Goal: Browse casually

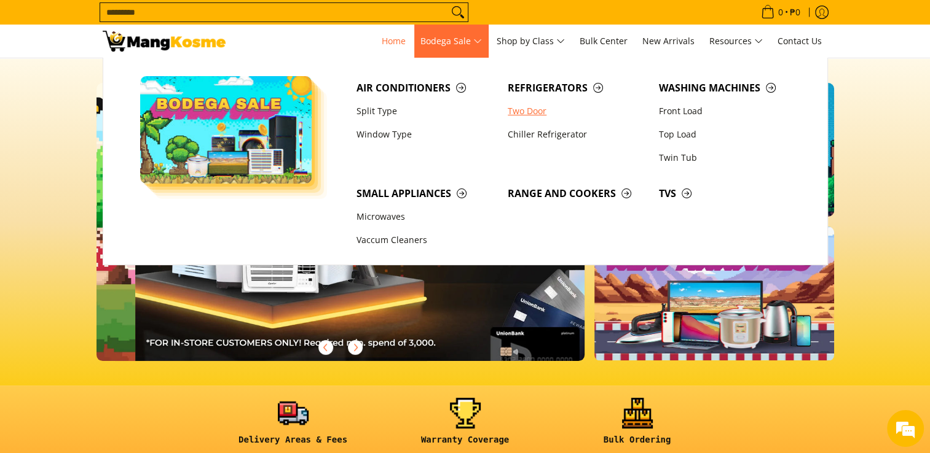
scroll to position [0, 488]
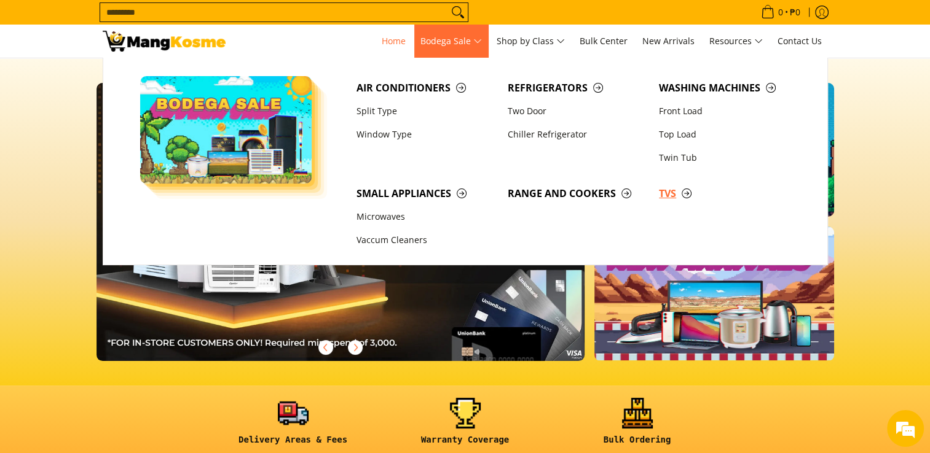
click at [668, 193] on span "TVs" at bounding box center [728, 193] width 139 height 15
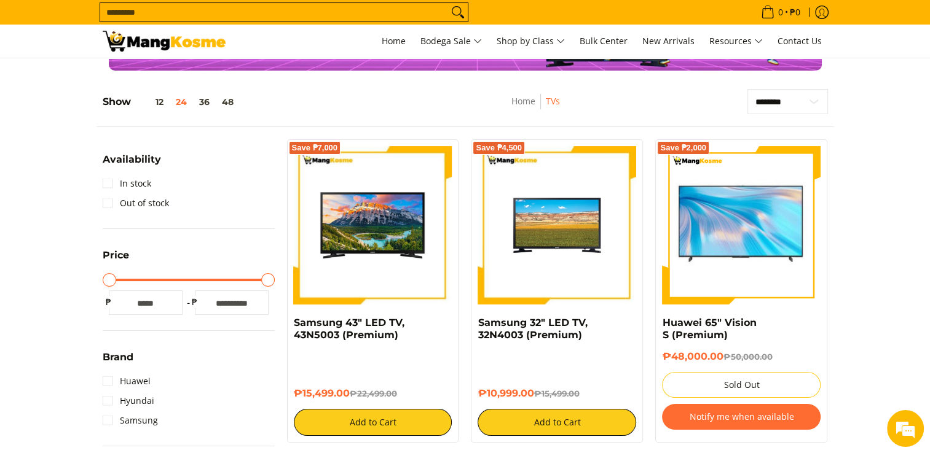
scroll to position [145, 0]
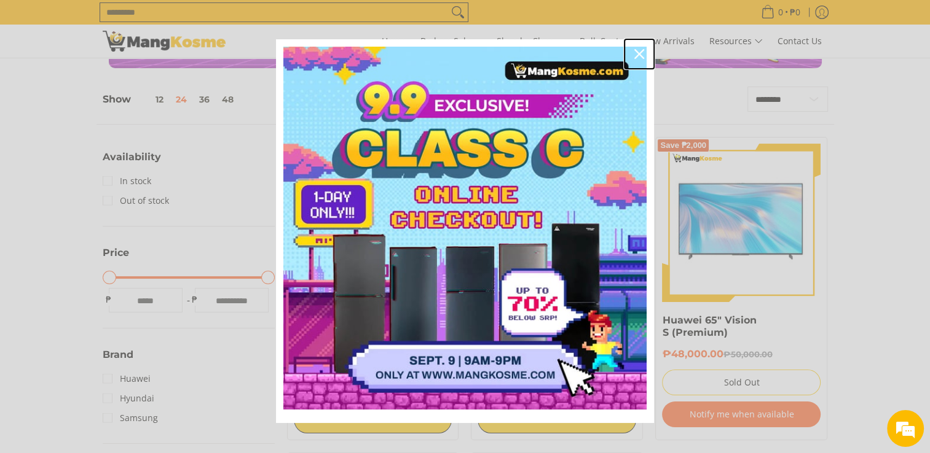
click at [629, 55] on div "Close" at bounding box center [639, 54] width 20 height 20
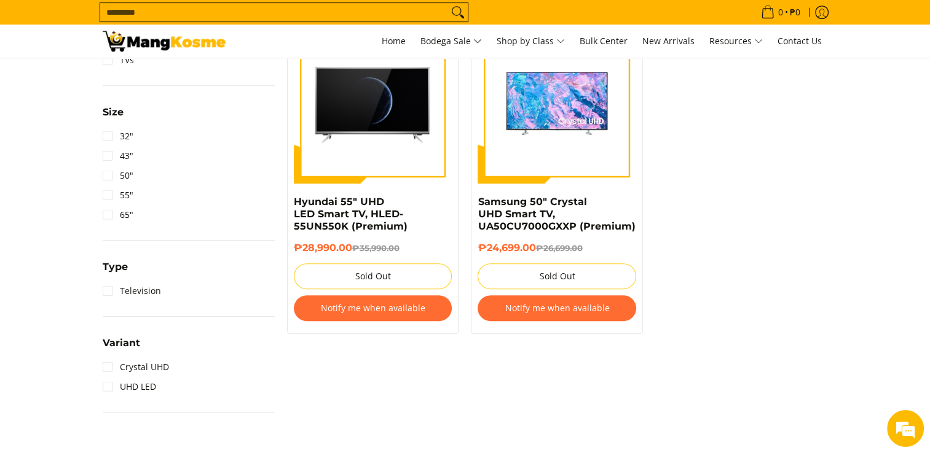
scroll to position [0, 0]
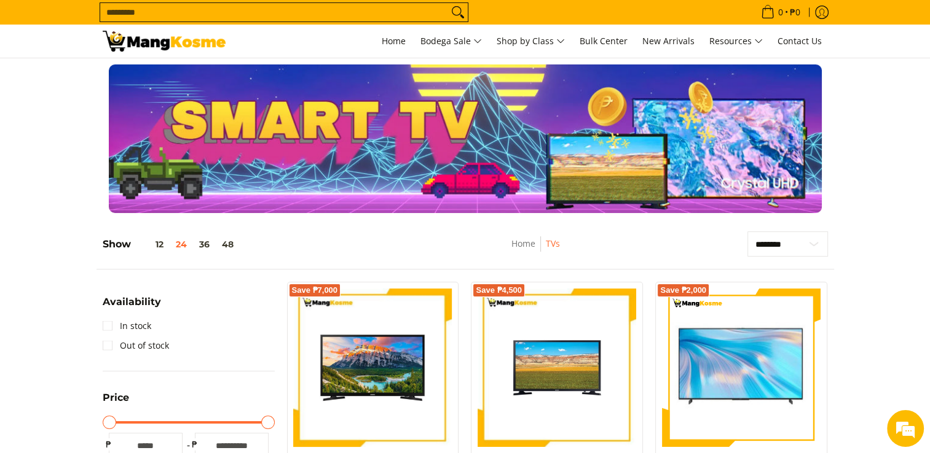
click at [397, 16] on input "Search..." at bounding box center [274, 12] width 348 height 18
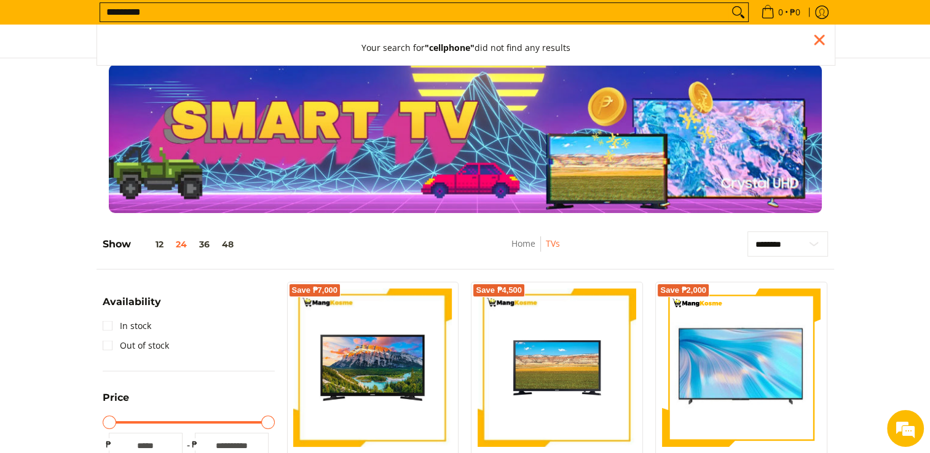
type input "*********"
click at [728, 3] on button "Search" at bounding box center [738, 12] width 20 height 18
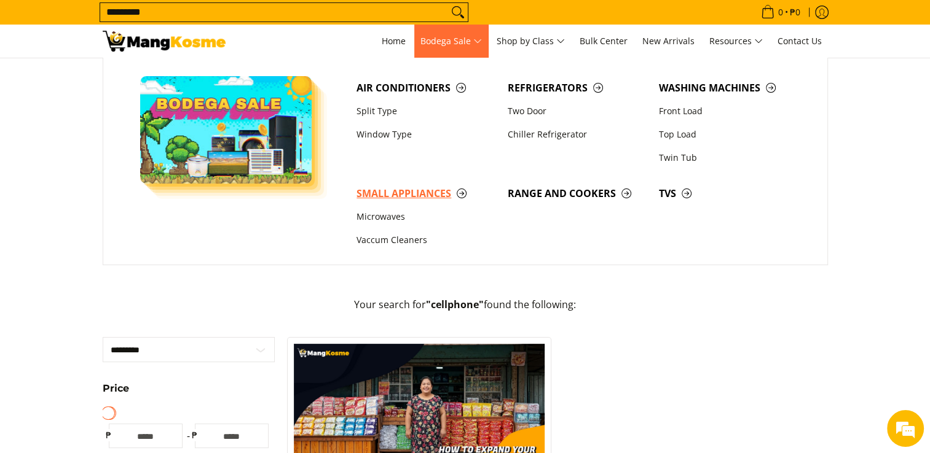
click at [414, 195] on span "Small Appliances" at bounding box center [425, 193] width 139 height 15
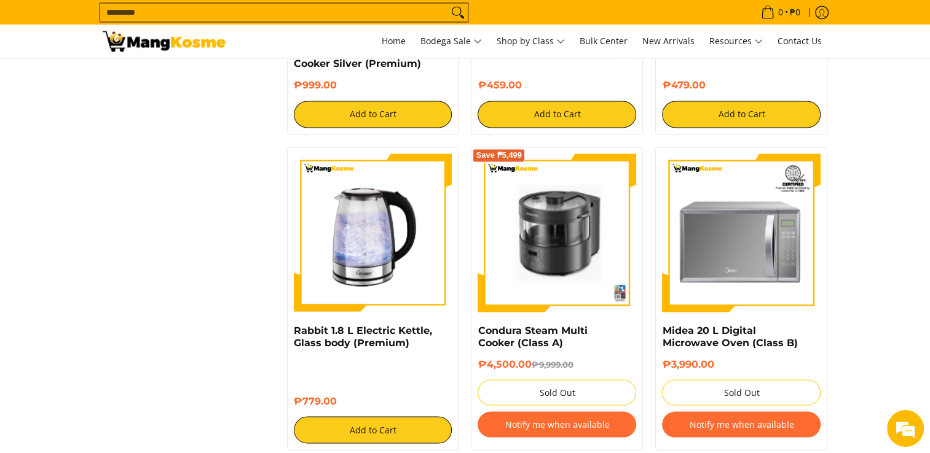
scroll to position [2138, 0]
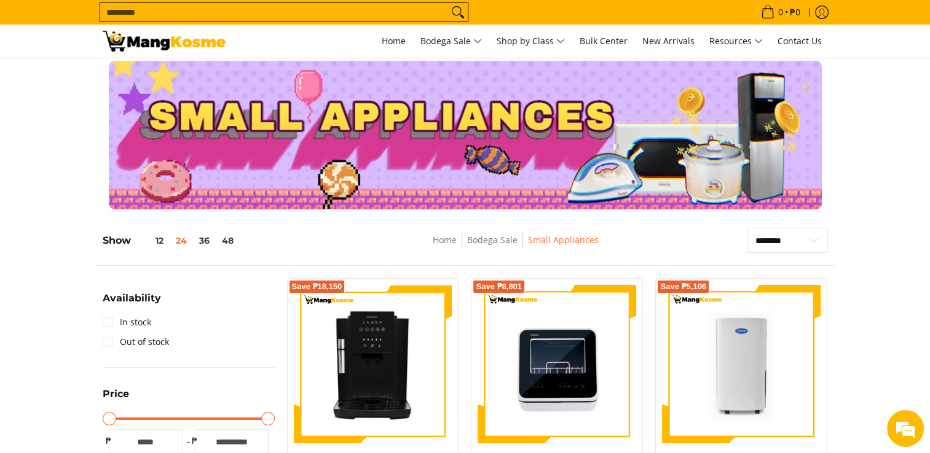
scroll to position [0, 0]
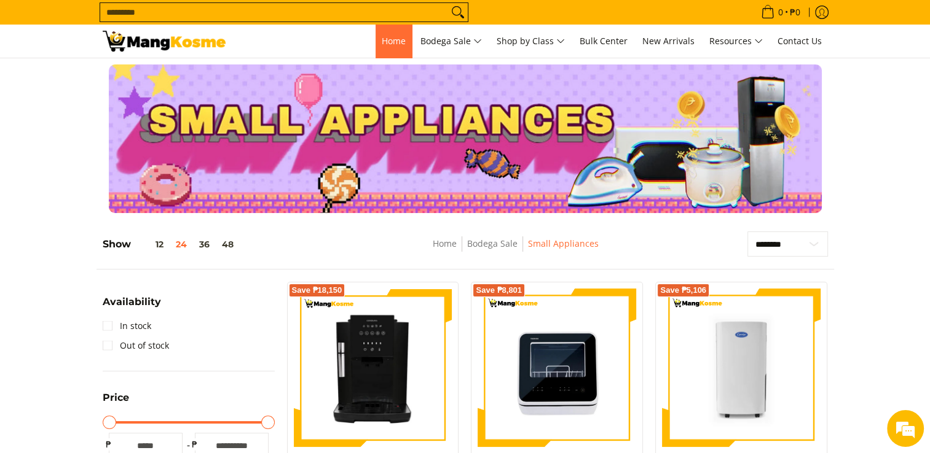
click at [390, 39] on span "Home" at bounding box center [394, 41] width 24 height 12
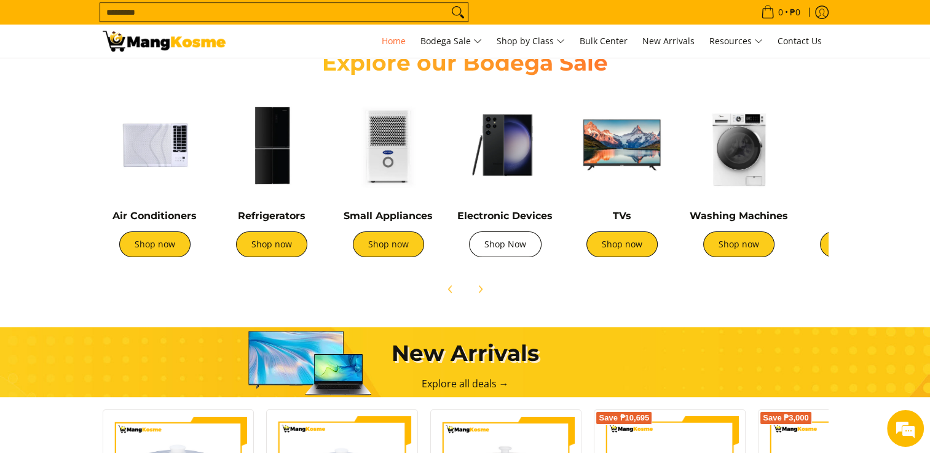
click at [509, 247] on link "Shop Now" at bounding box center [505, 245] width 73 height 26
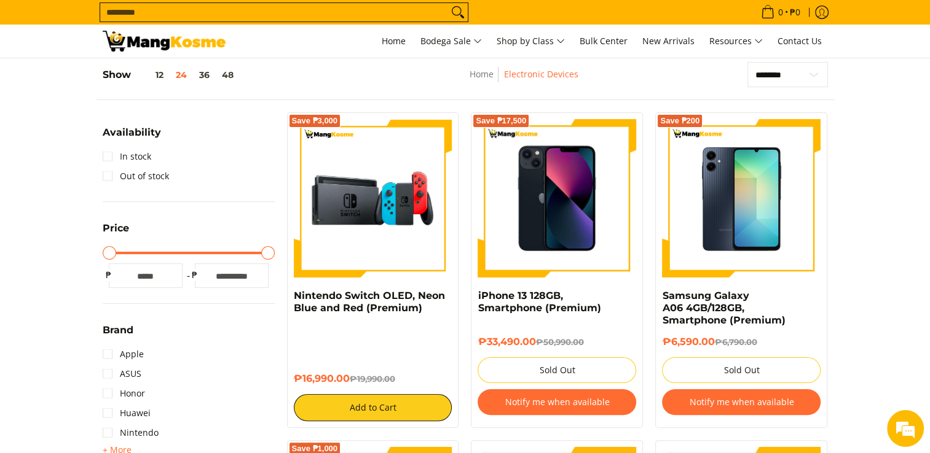
scroll to position [172, 0]
